Goal: Information Seeking & Learning: Learn about a topic

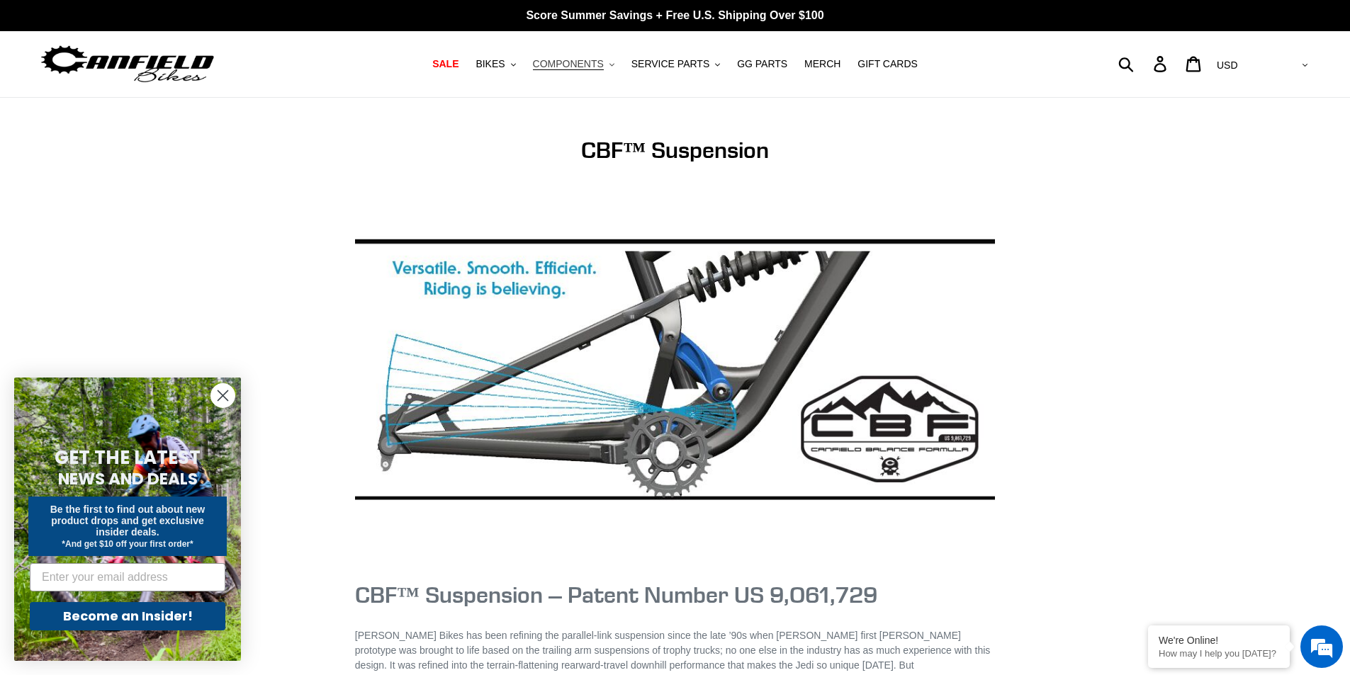
click at [582, 62] on span "COMPONENTS" at bounding box center [568, 64] width 71 height 12
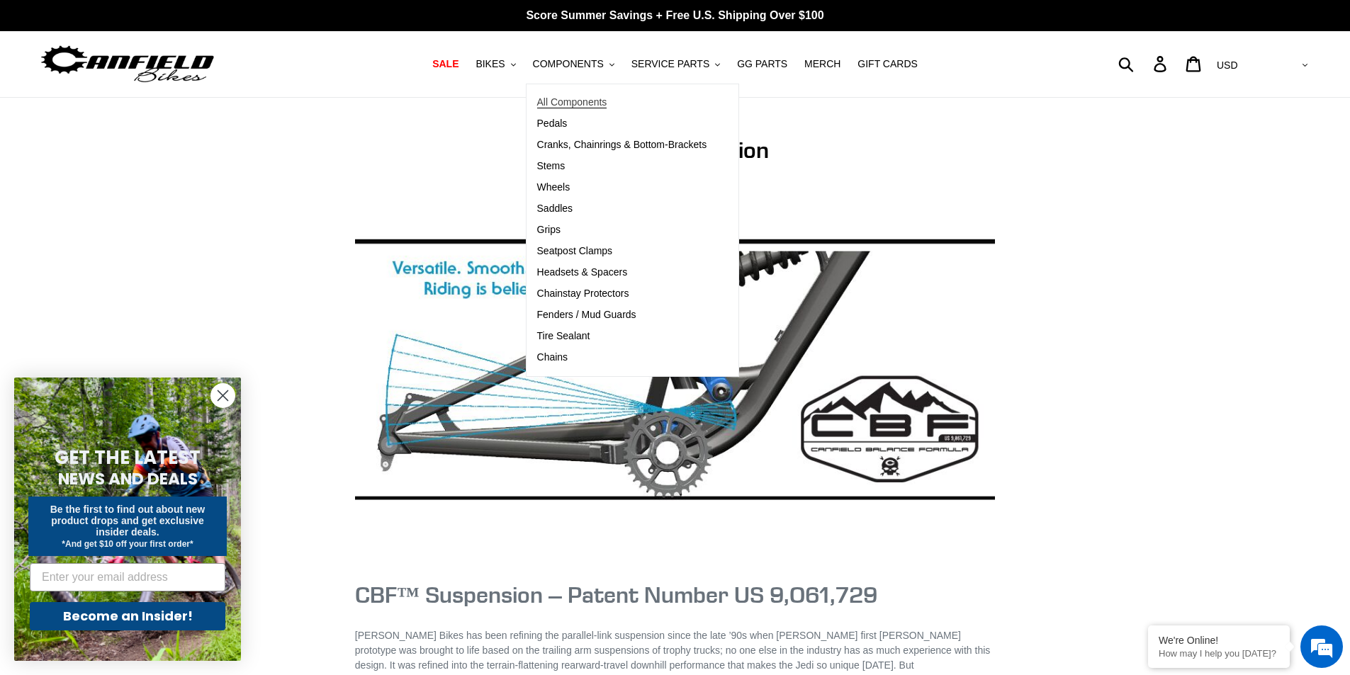
click at [590, 99] on span "All Components" at bounding box center [572, 102] width 70 height 12
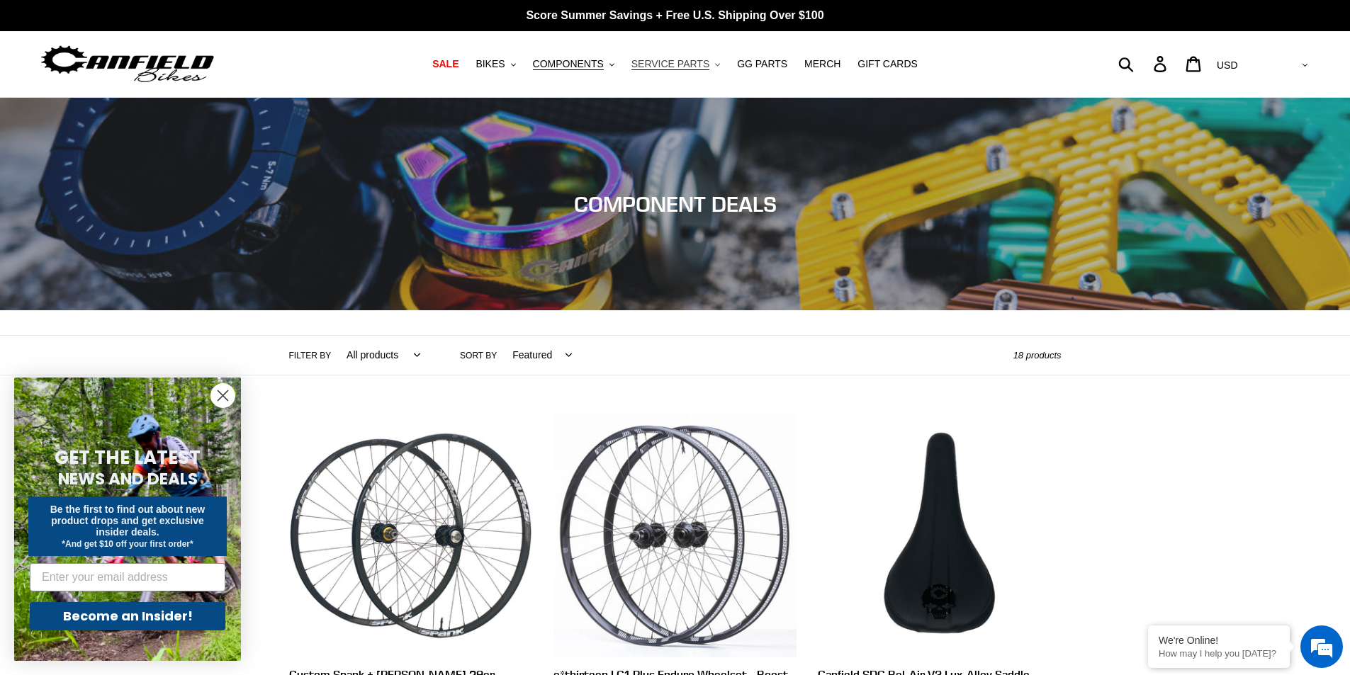
click at [697, 64] on span "SERVICE PARTS" at bounding box center [670, 64] width 78 height 12
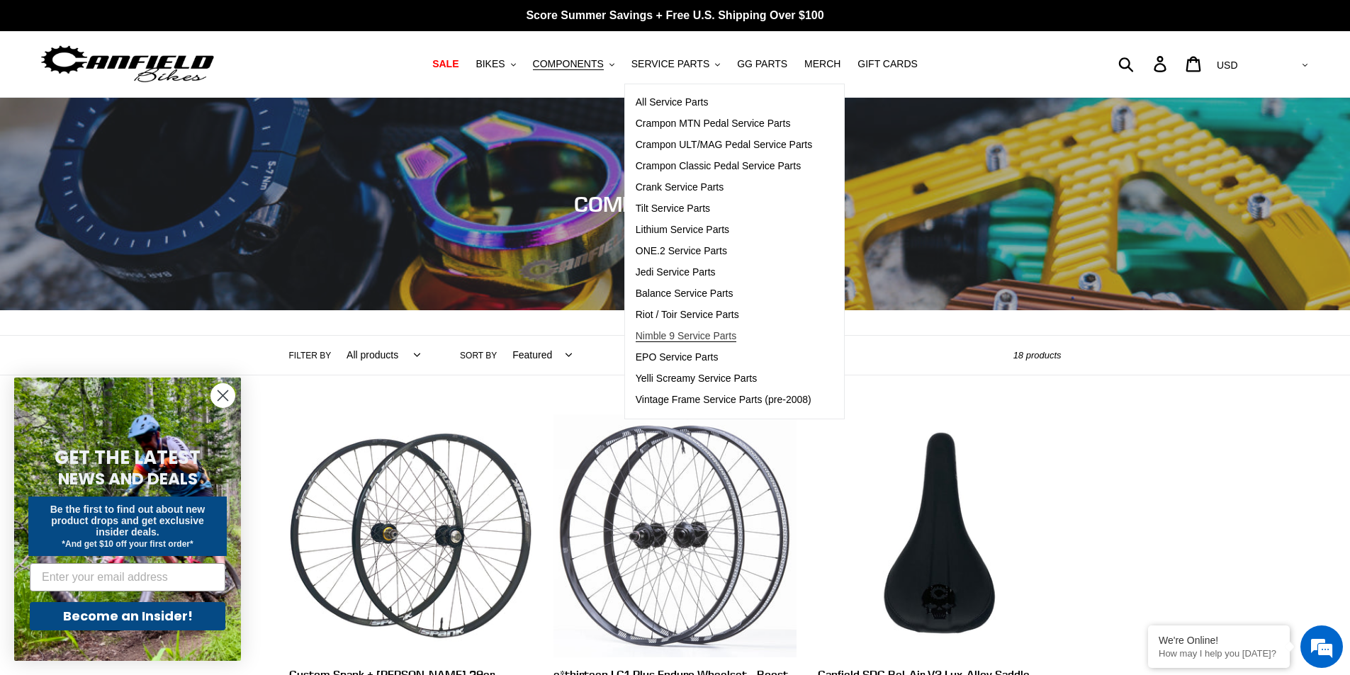
click at [690, 334] on span "Nimble 9 Service Parts" at bounding box center [686, 336] width 101 height 12
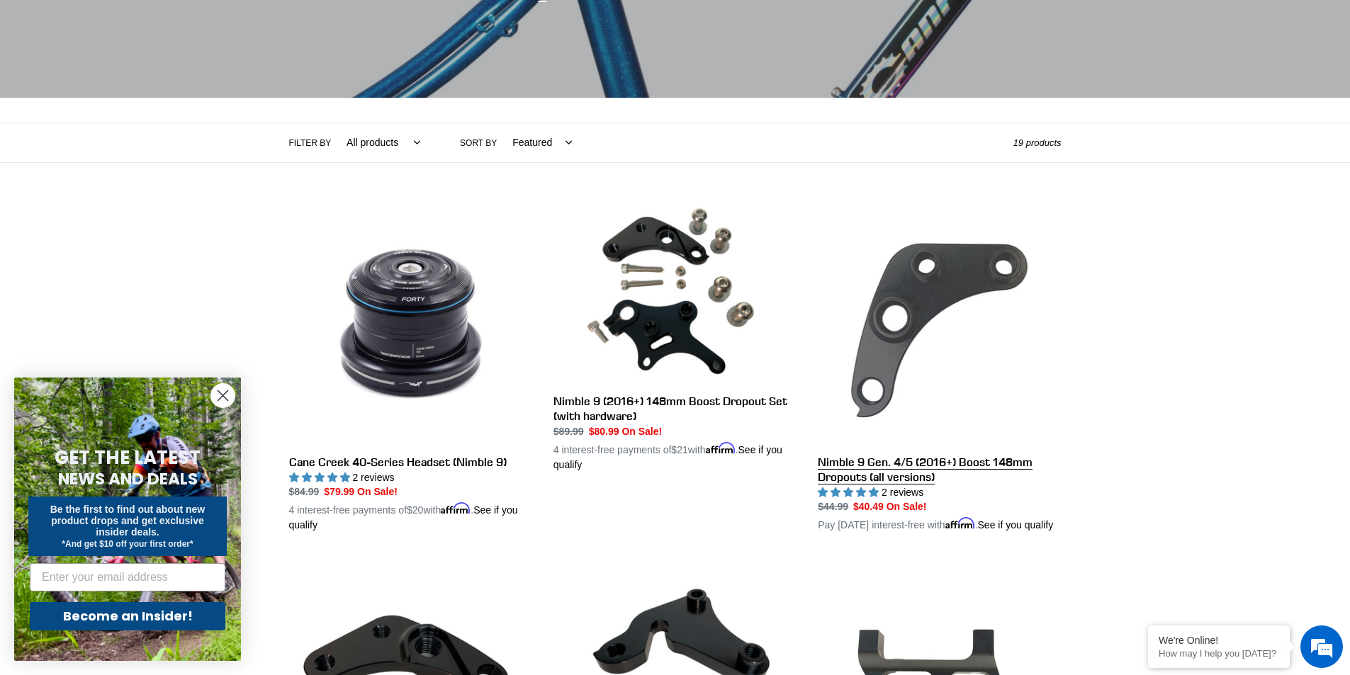
click at [921, 468] on link "Nimble 9 Gen. 4/5 (2016+) Boost 148mm Dropouts (all versions)" at bounding box center [939, 368] width 243 height 332
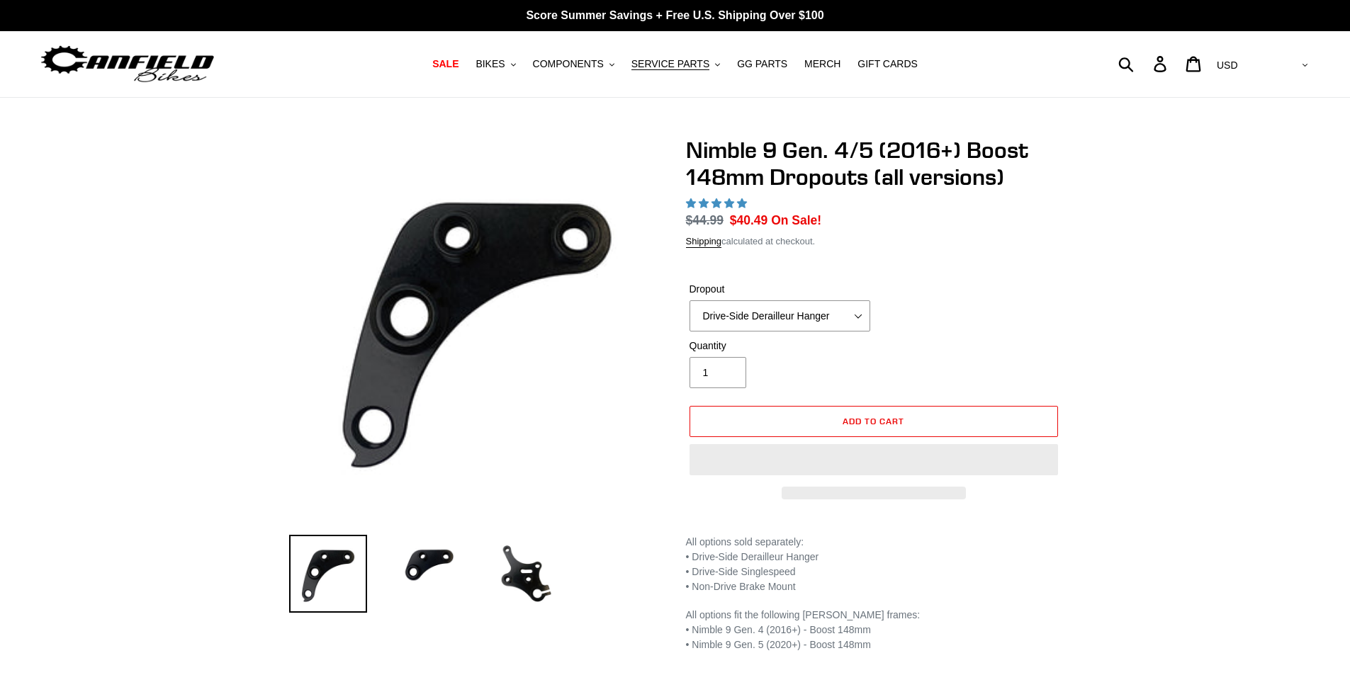
select select "highest-rating"
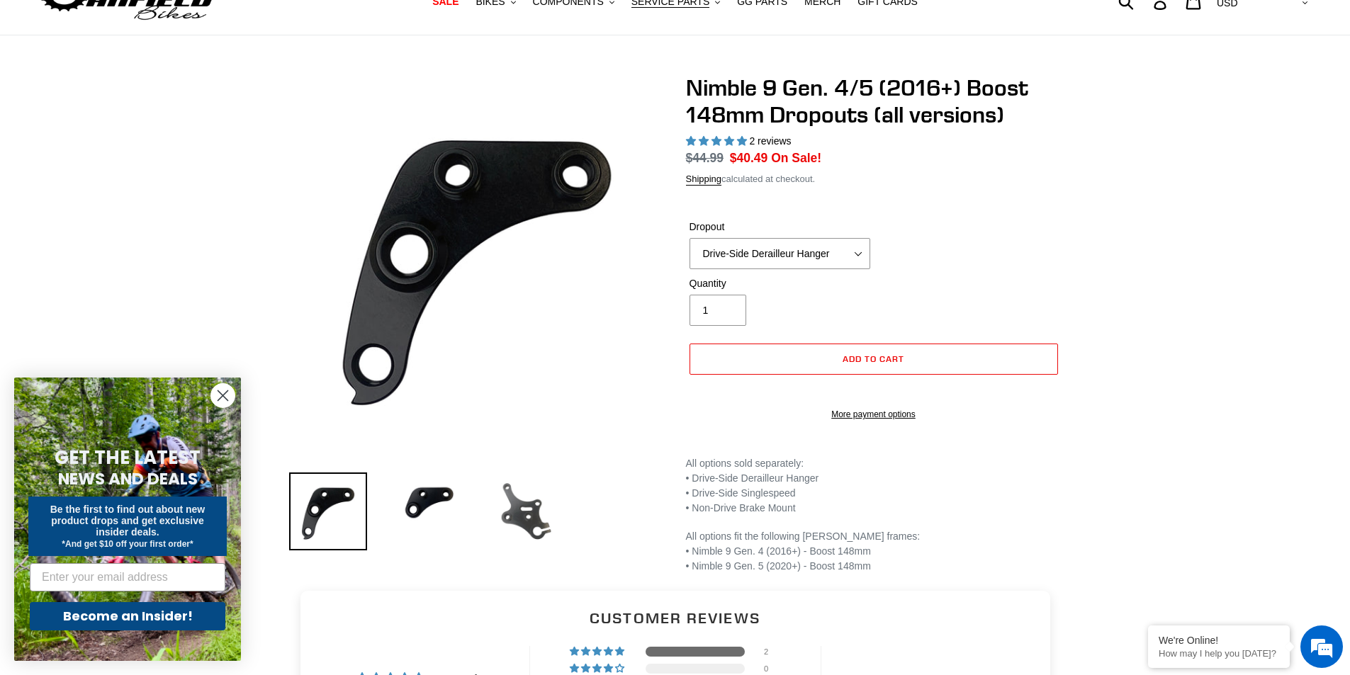
scroll to position [71, 0]
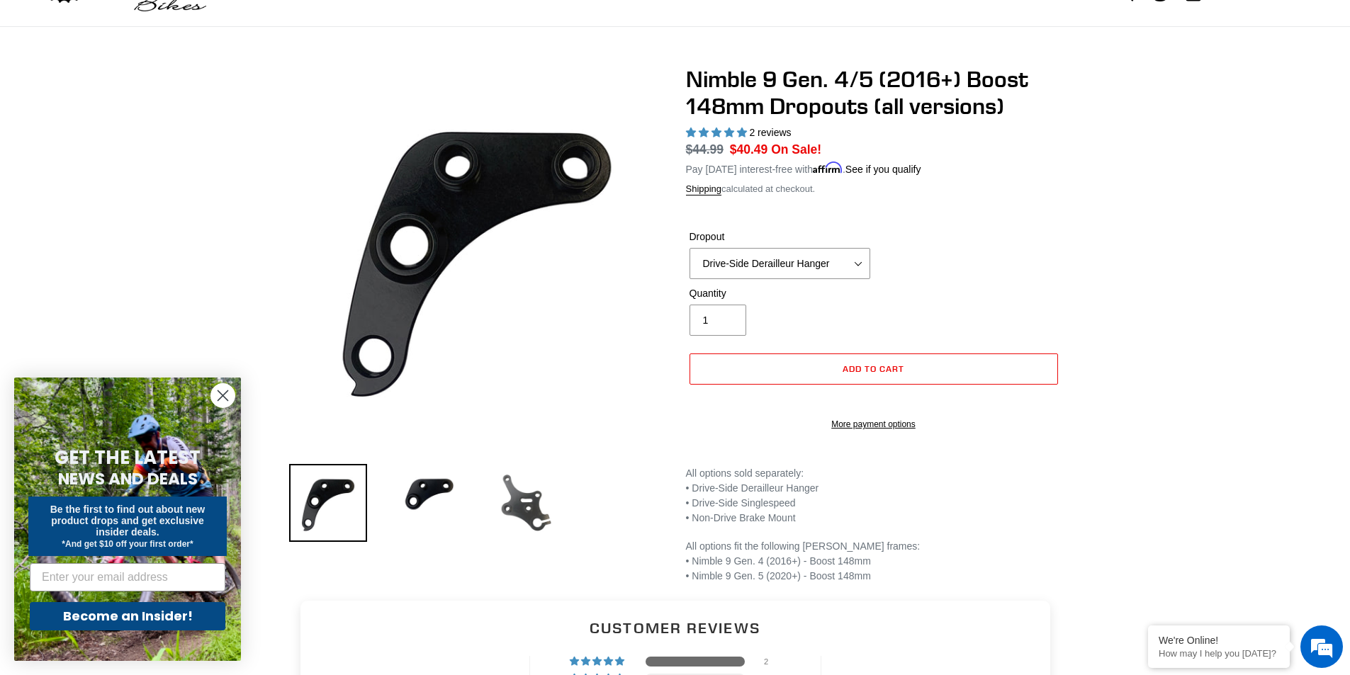
click at [534, 506] on img at bounding box center [527, 503] width 78 height 78
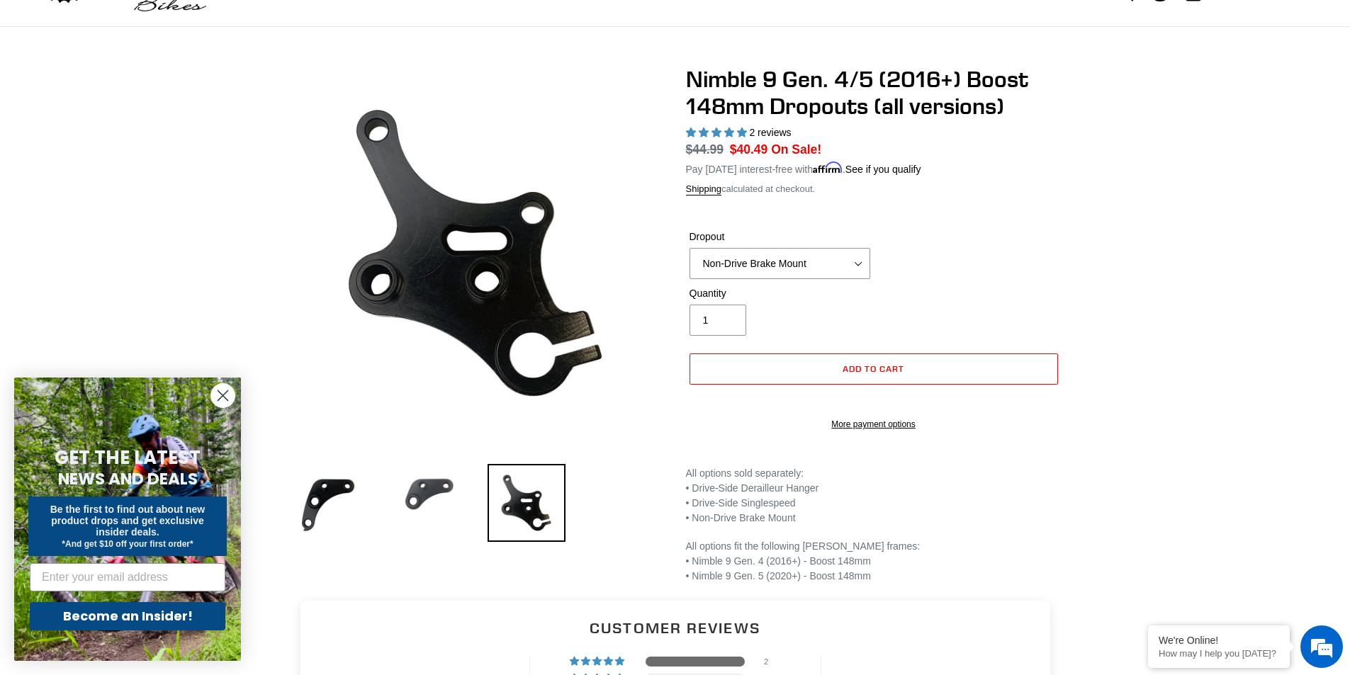
click at [426, 489] on img at bounding box center [427, 503] width 78 height 78
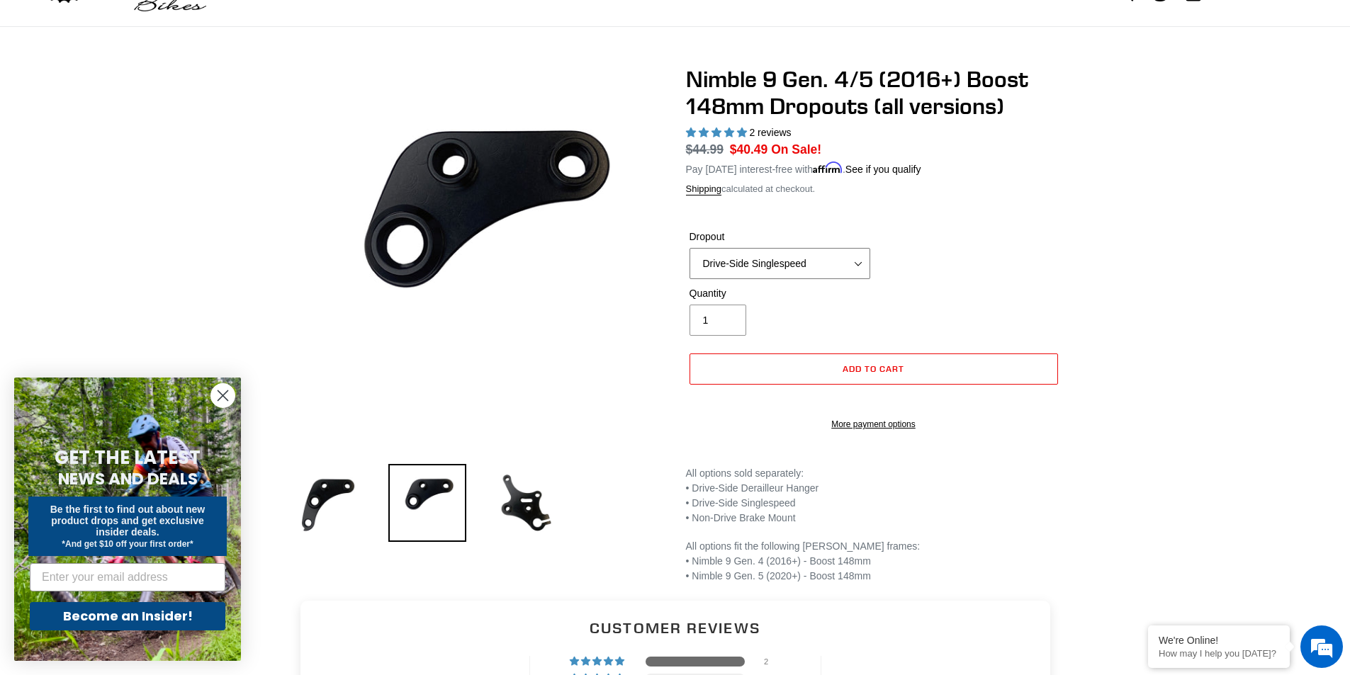
click at [803, 266] on select "Drive-Side Derailleur Hanger Drive-Side Singlespeed Non-Drive Brake Mount" at bounding box center [780, 263] width 181 height 31
click at [690, 248] on select "Drive-Side Derailleur Hanger Drive-Side Singlespeed Non-Drive Brake Mount" at bounding box center [780, 263] width 181 height 31
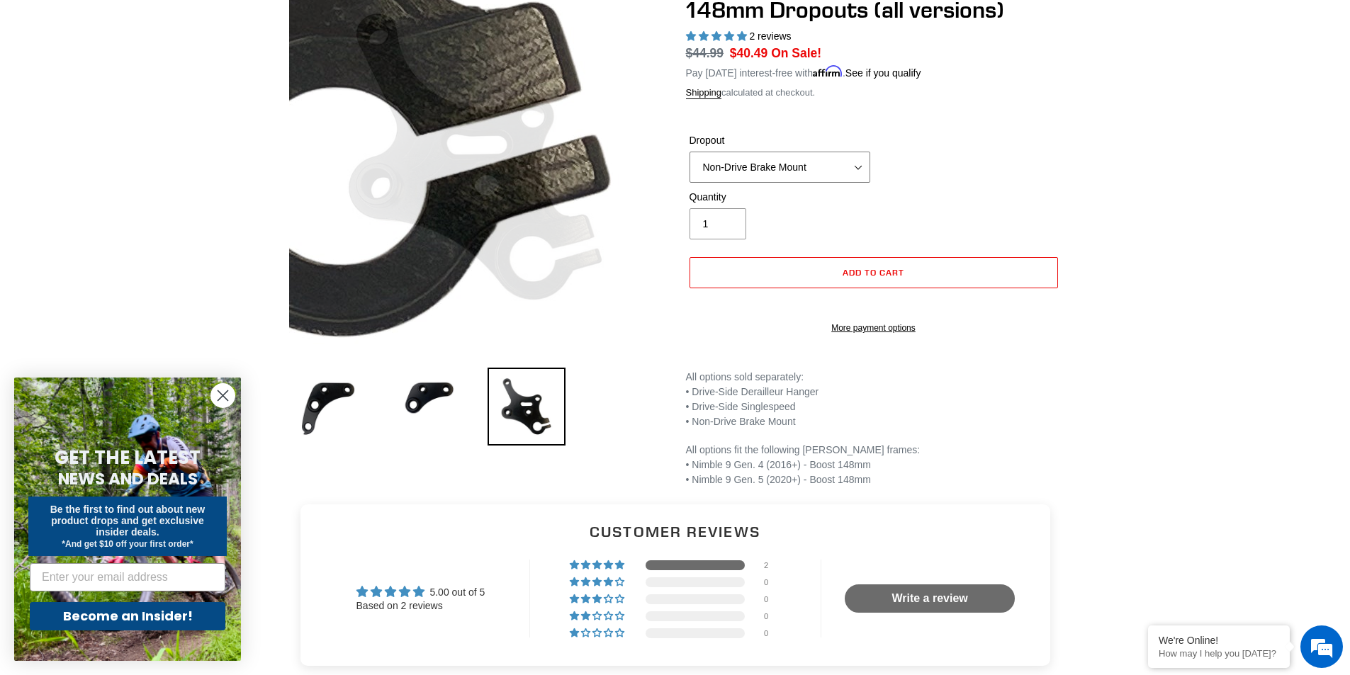
scroll to position [142, 0]
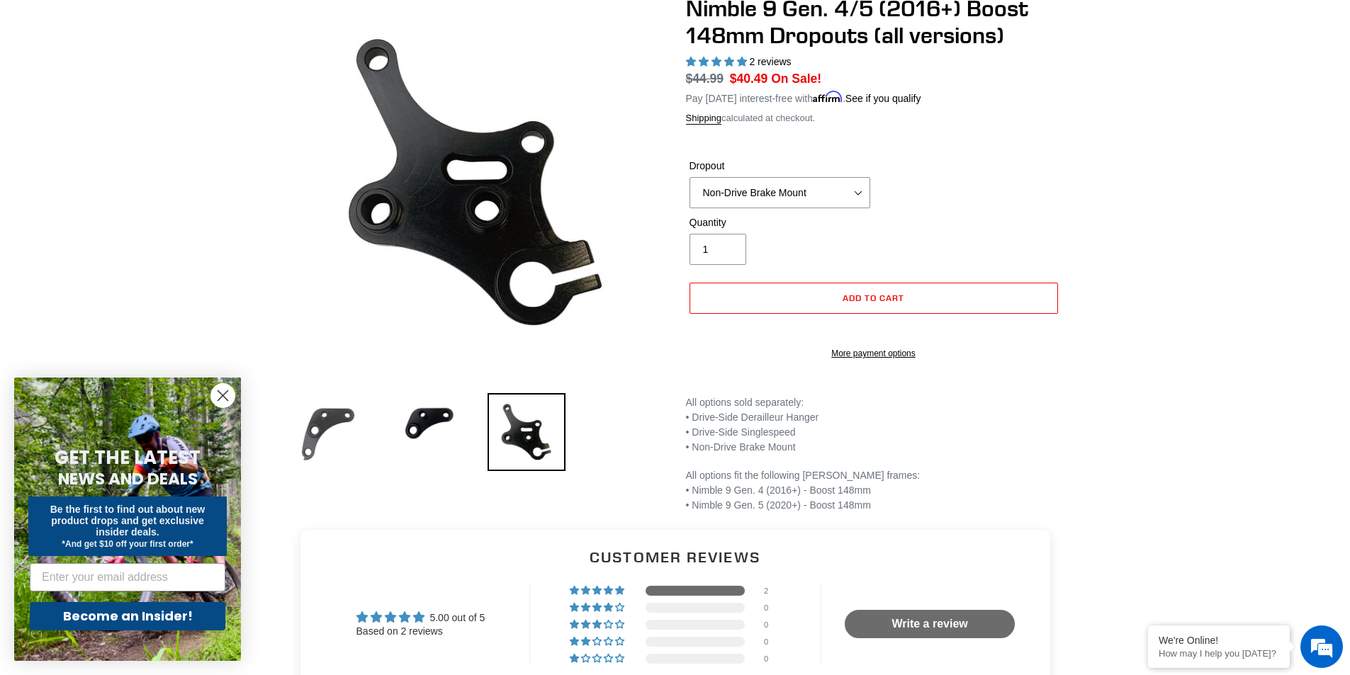
click at [332, 405] on img at bounding box center [328, 432] width 78 height 78
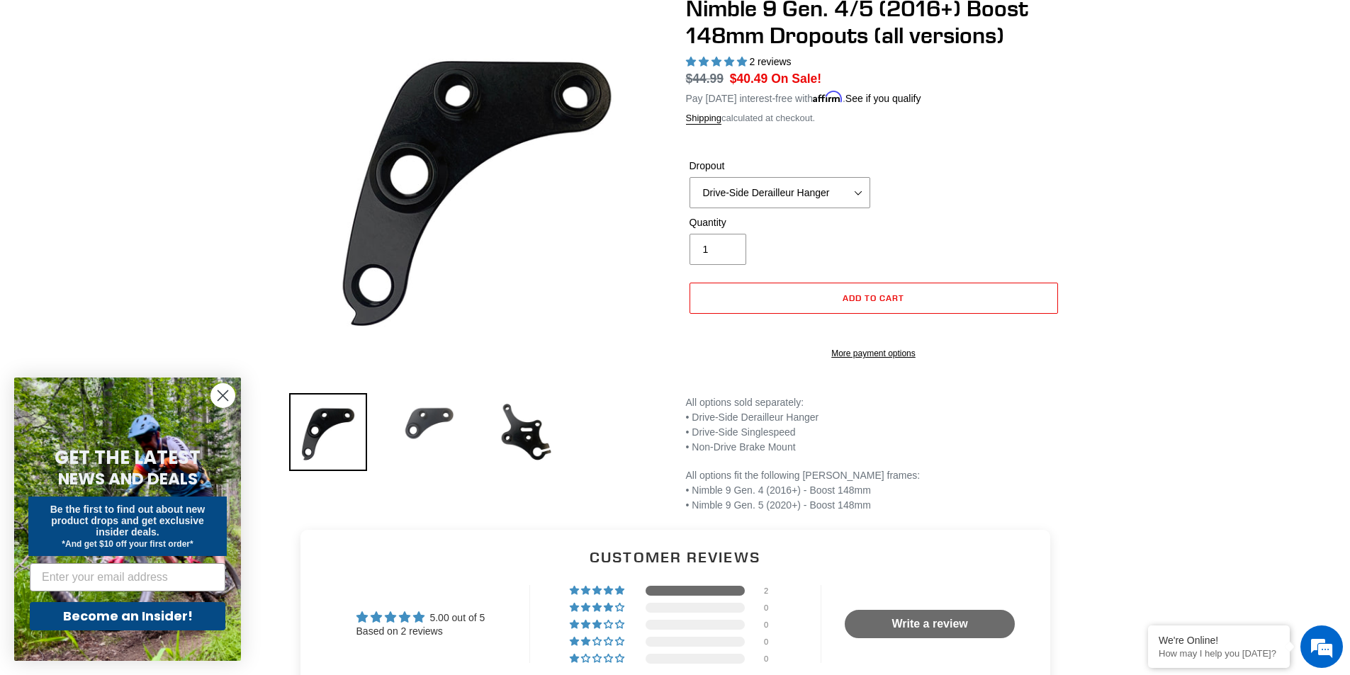
click at [429, 424] on img at bounding box center [427, 432] width 78 height 78
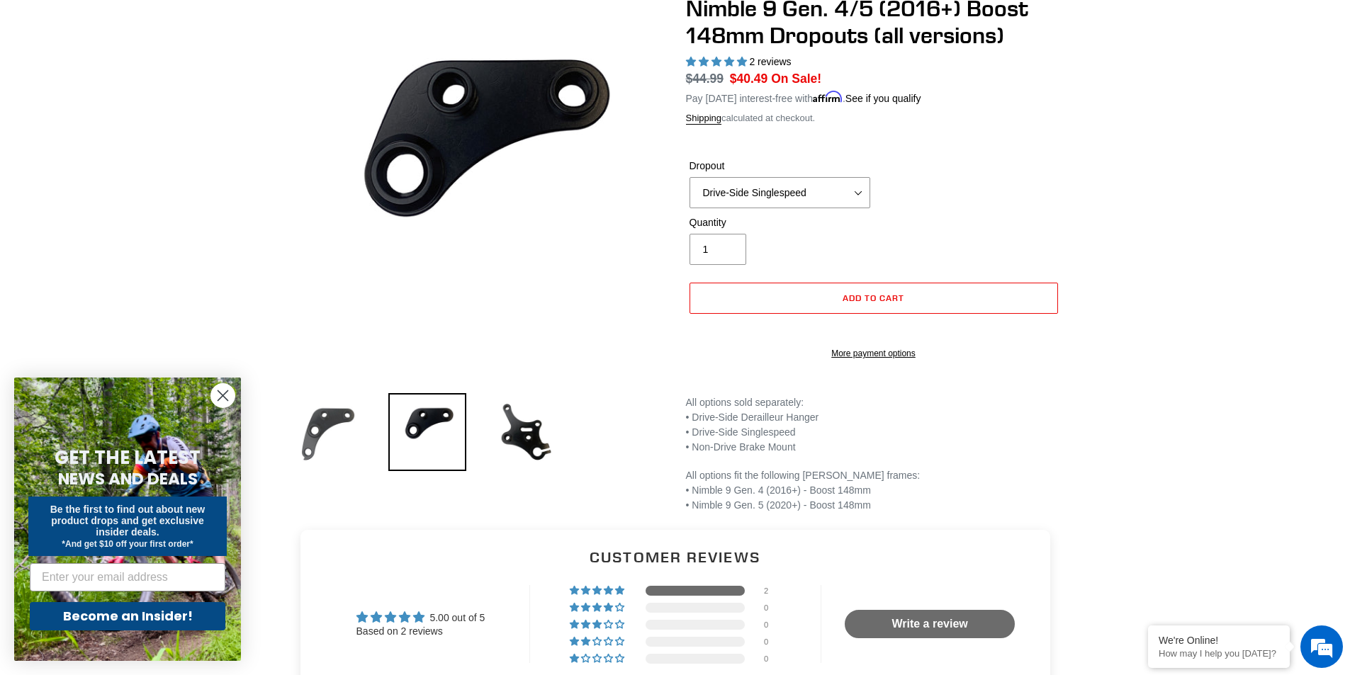
click at [306, 410] on img at bounding box center [328, 432] width 78 height 78
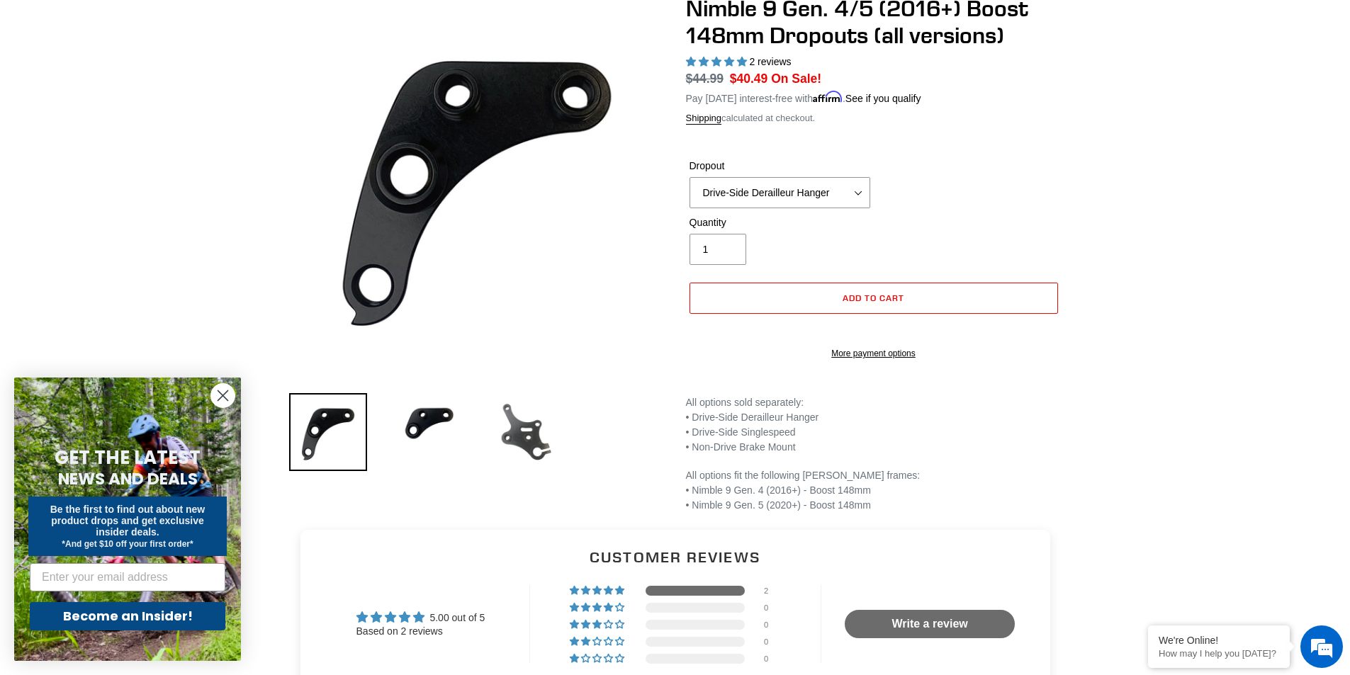
click at [537, 445] on img at bounding box center [527, 432] width 78 height 78
select select "Non-Drive Brake Mount"
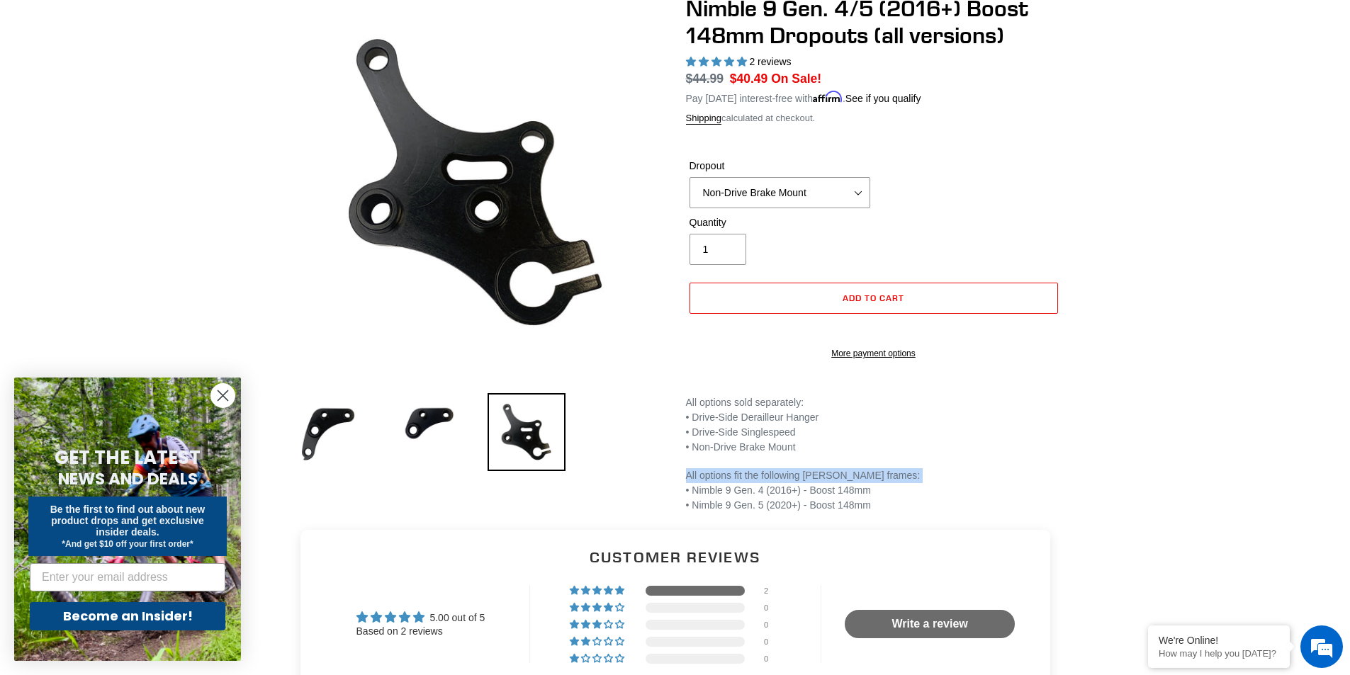
drag, startPoint x: 681, startPoint y: 500, endPoint x: 682, endPoint y: 490, distance: 9.3
drag, startPoint x: 682, startPoint y: 490, endPoint x: 897, endPoint y: 458, distance: 217.1
click at [897, 455] on p "All options sold separately: • Drive-Side Derailleur Hanger • Drive-Side Single…" at bounding box center [874, 425] width 376 height 60
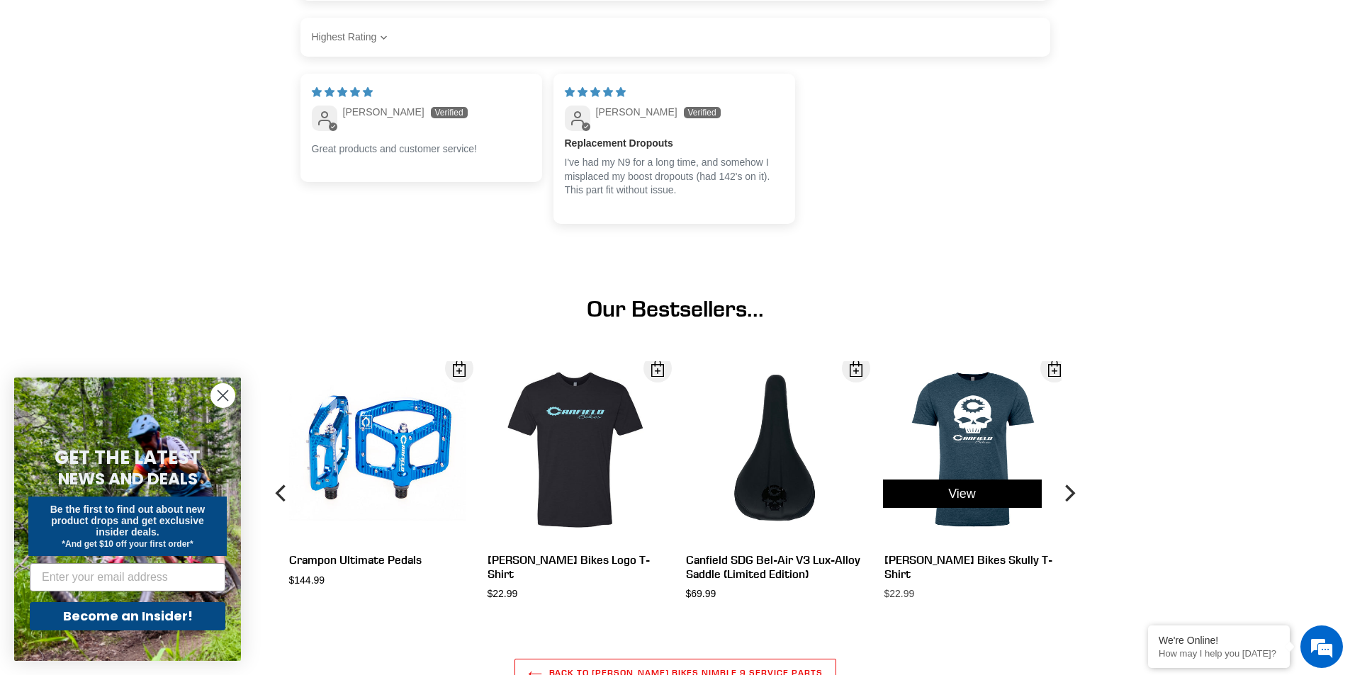
scroll to position [921, 0]
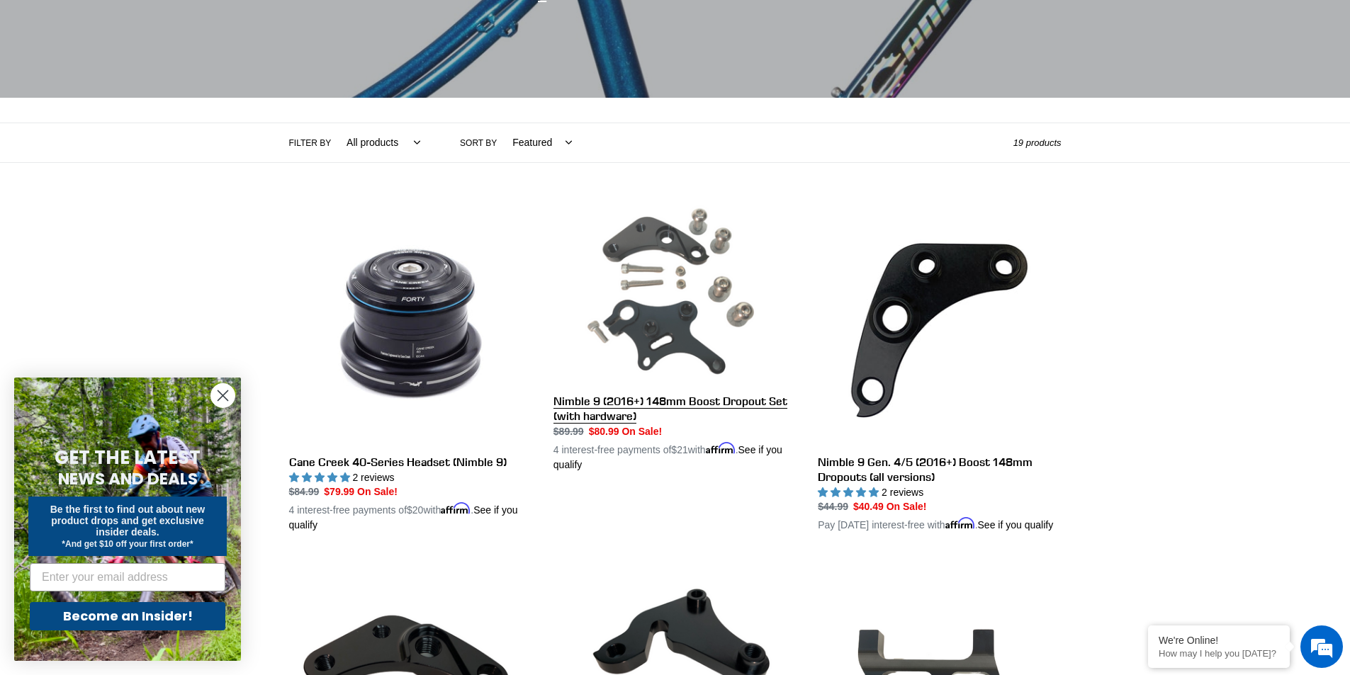
click at [624, 415] on link "Nimble 9 (2016+) 148mm Boost Dropout Set (with hardware)" at bounding box center [674, 337] width 243 height 271
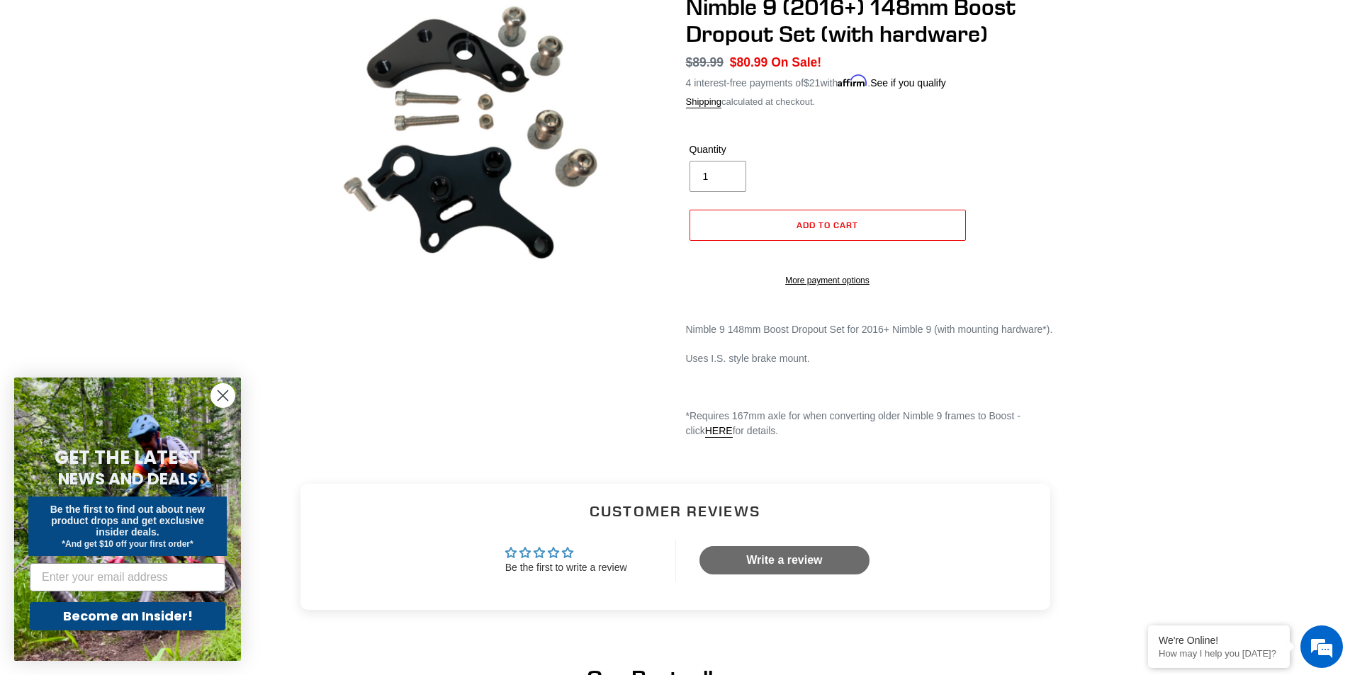
scroll to position [142, 0]
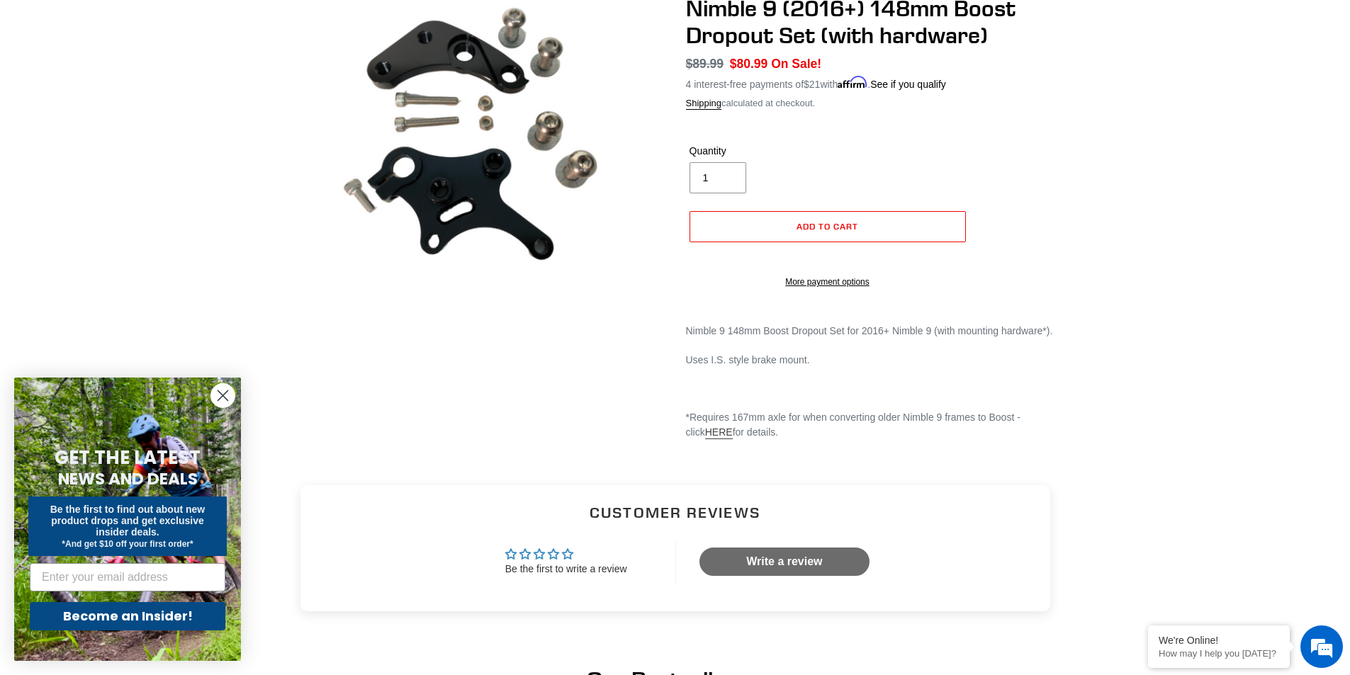
click at [705, 439] on link "HERE" at bounding box center [719, 433] width 28 height 13
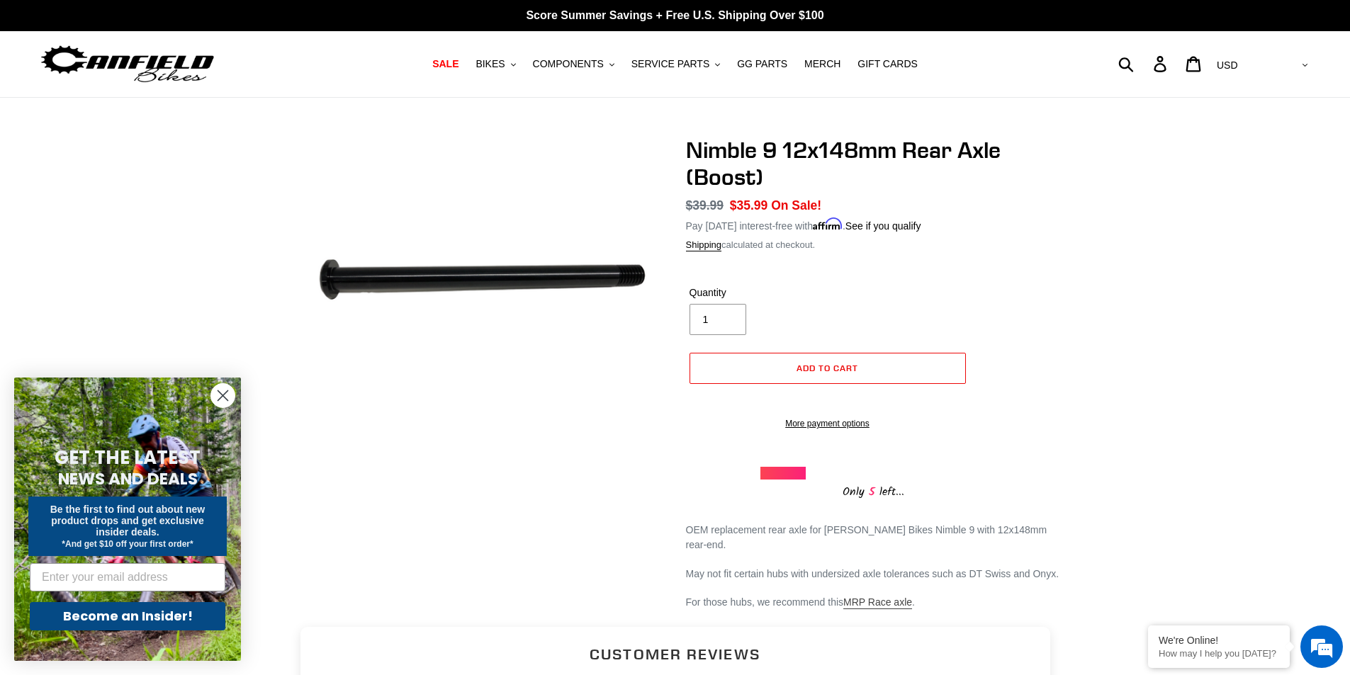
click at [882, 609] on link "MRP Race axle" at bounding box center [877, 603] width 69 height 13
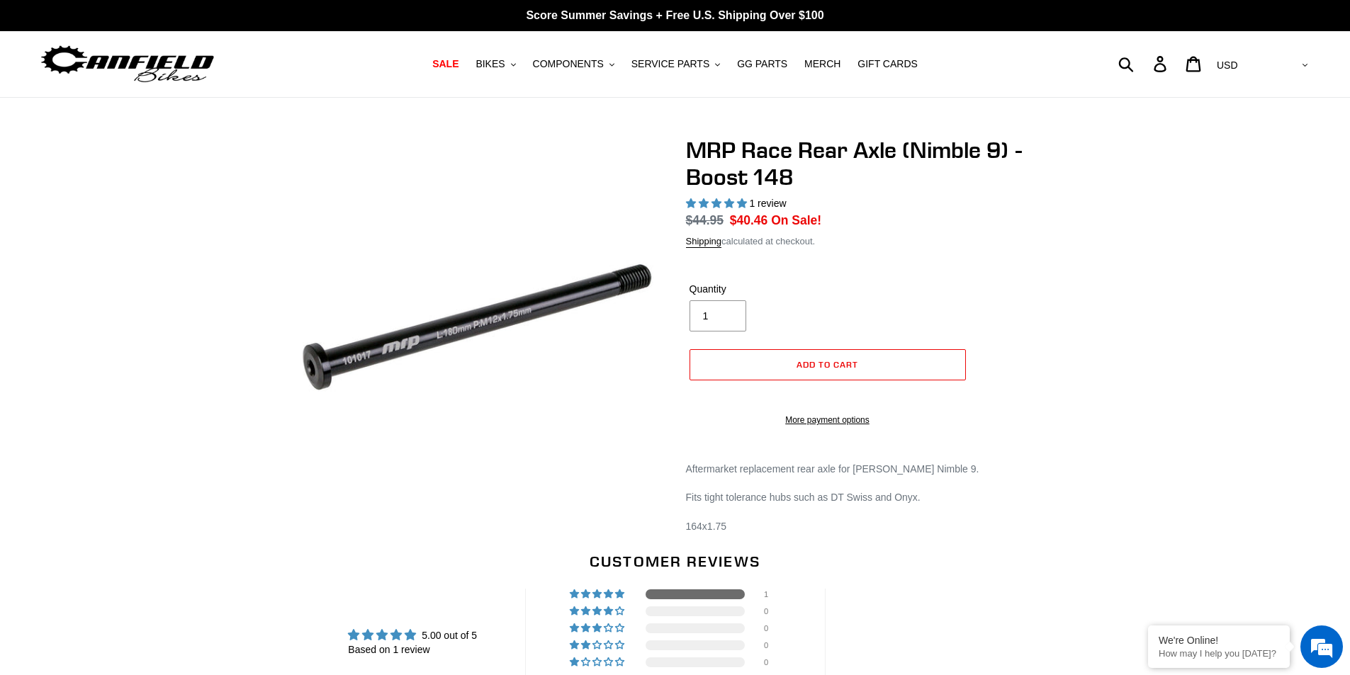
select select "highest-rating"
